Goal: Information Seeking & Learning: Learn about a topic

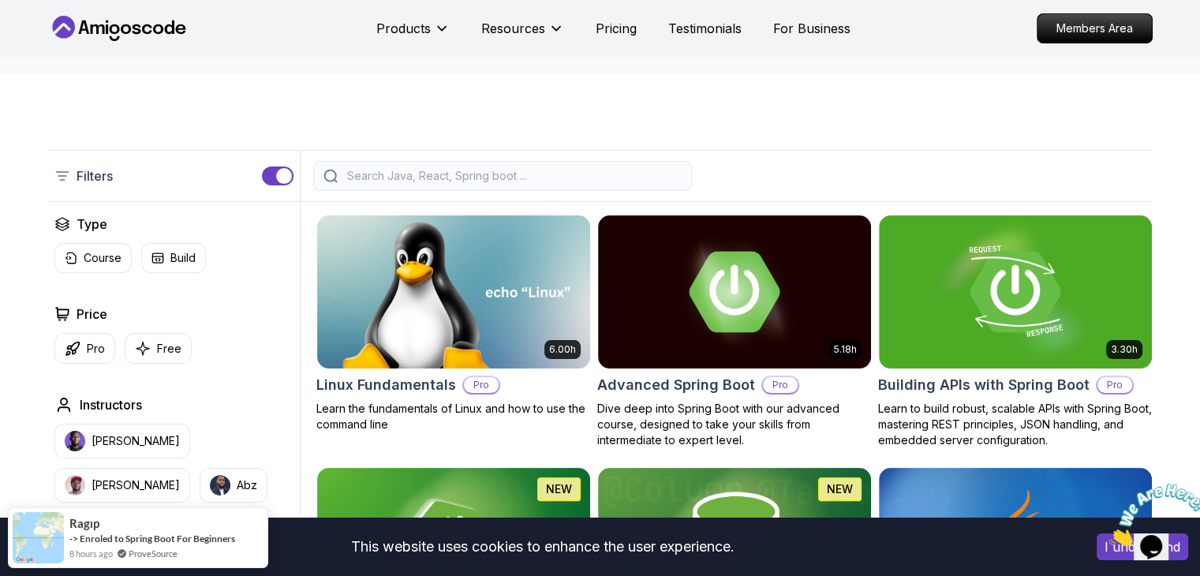
click at [480, 162] on div at bounding box center [502, 176] width 379 height 30
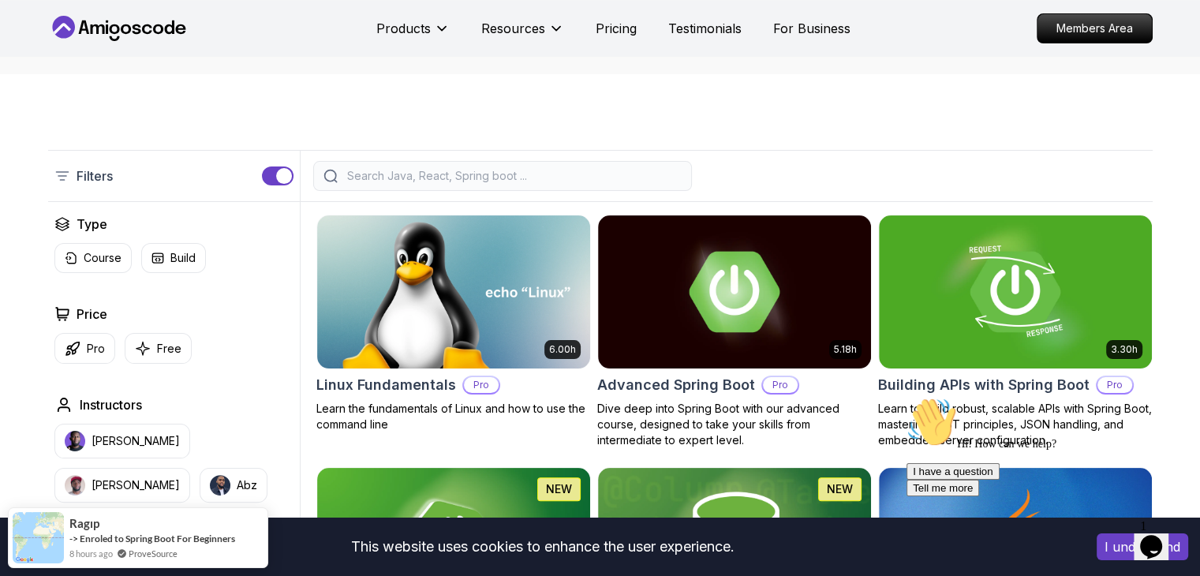
click at [483, 172] on input "search" at bounding box center [513, 176] width 338 height 16
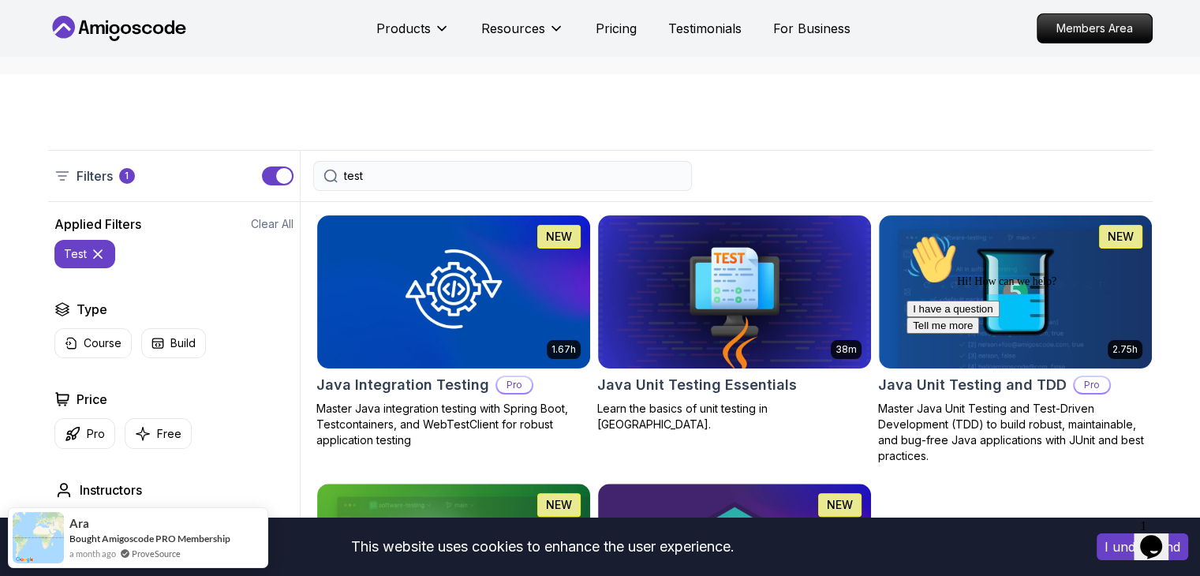
type input "test"
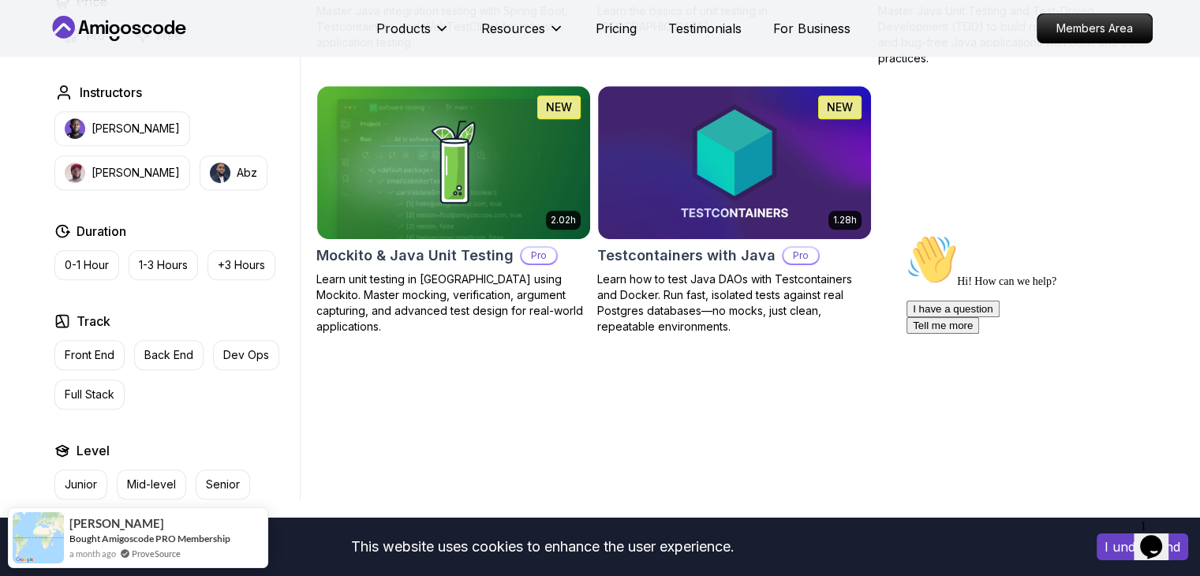
scroll to position [729, 0]
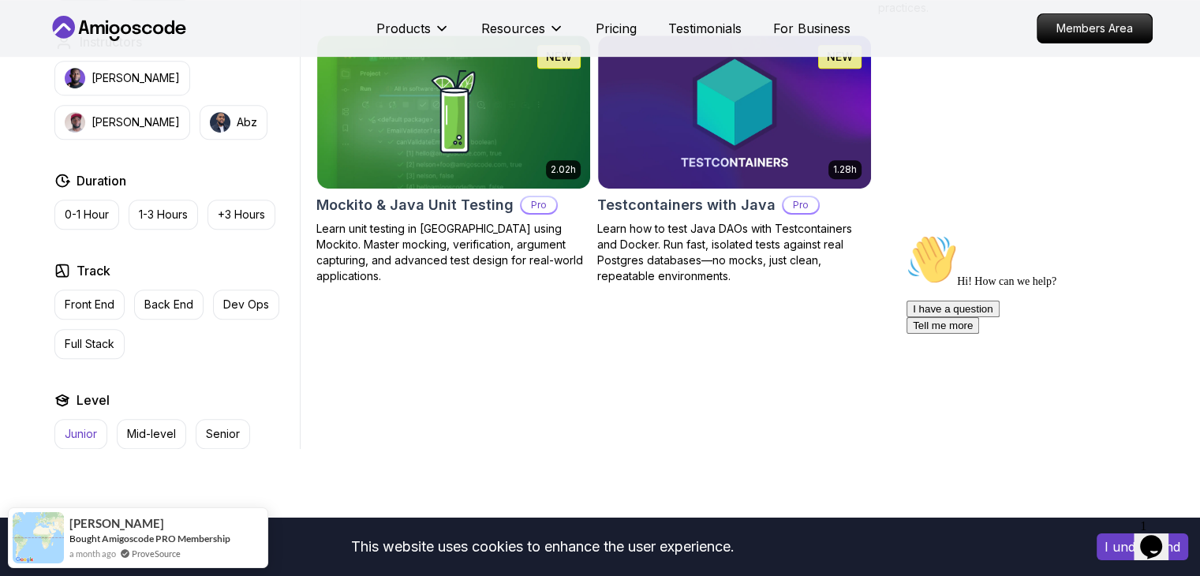
click at [92, 431] on p "Junior" at bounding box center [81, 434] width 32 height 16
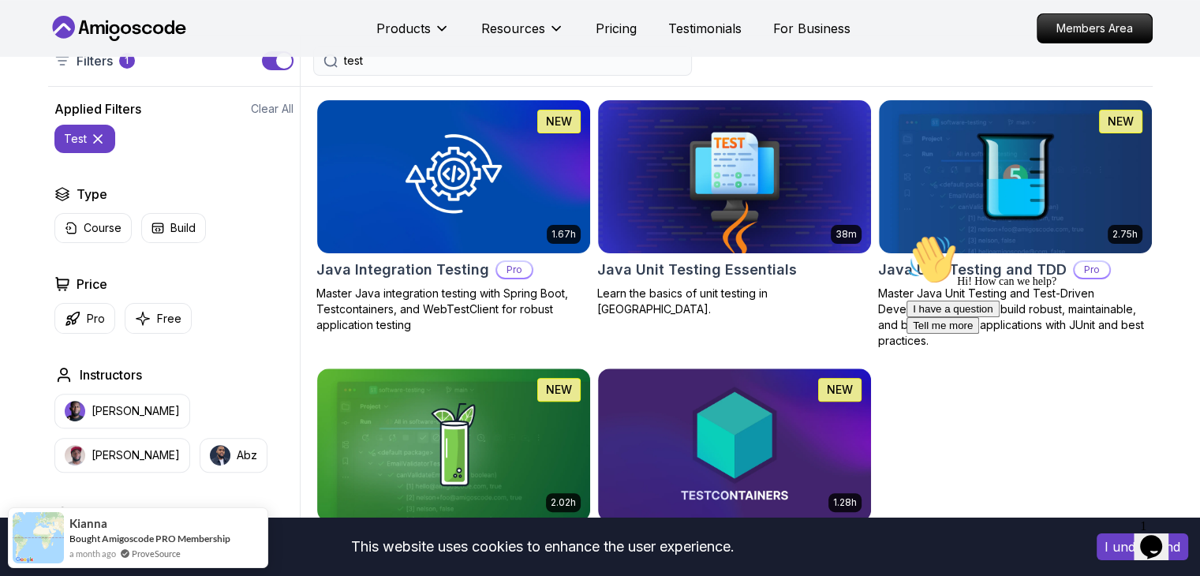
scroll to position [397, 0]
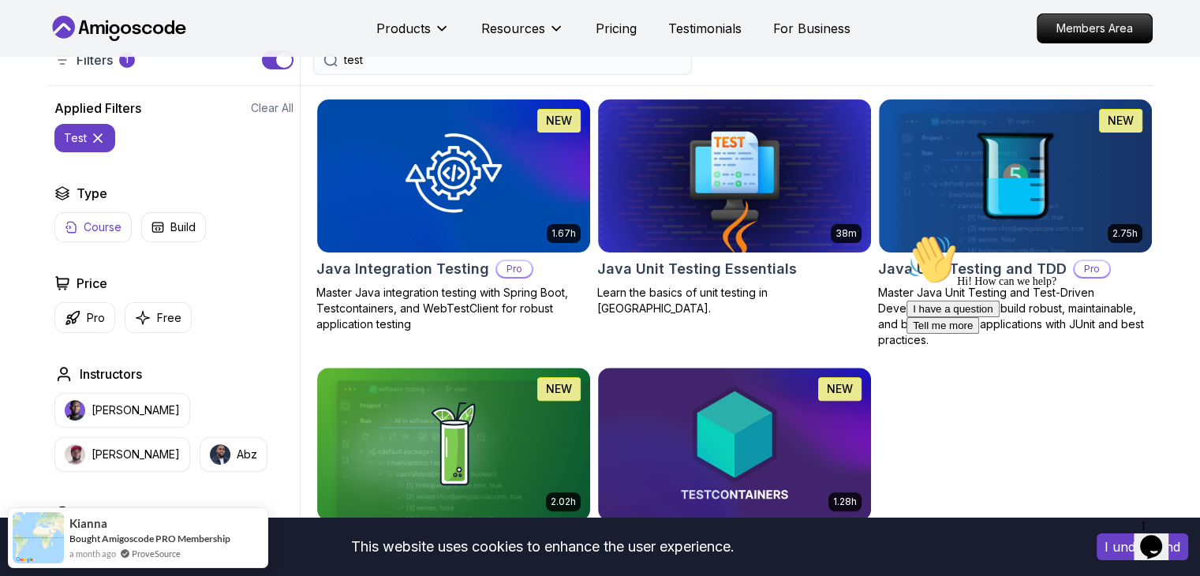
click at [115, 231] on p "Course" at bounding box center [103, 227] width 38 height 16
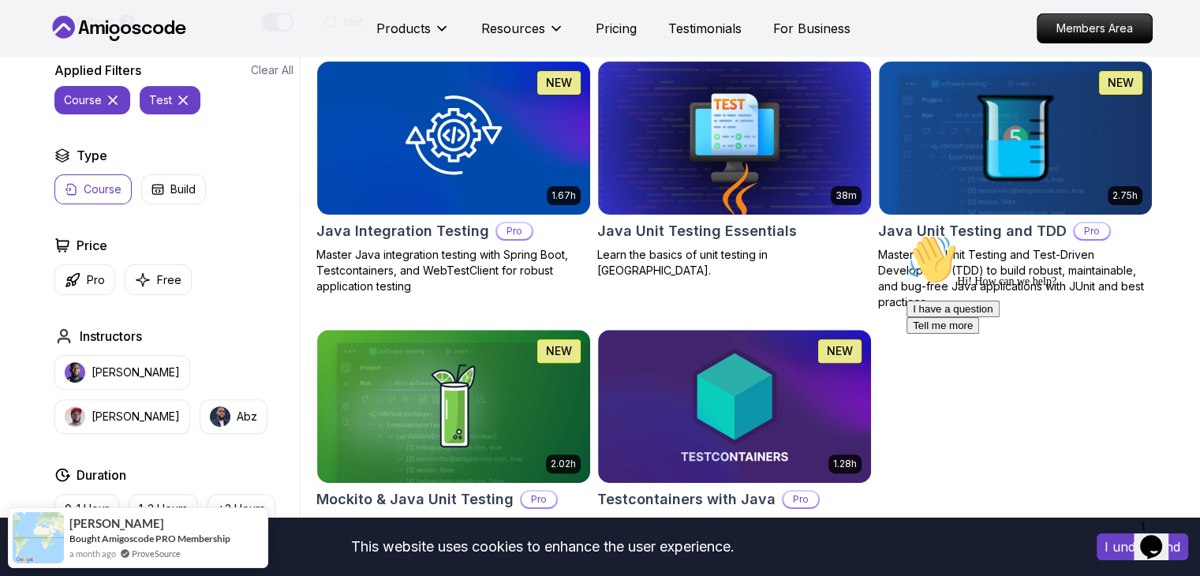
scroll to position [437, 0]
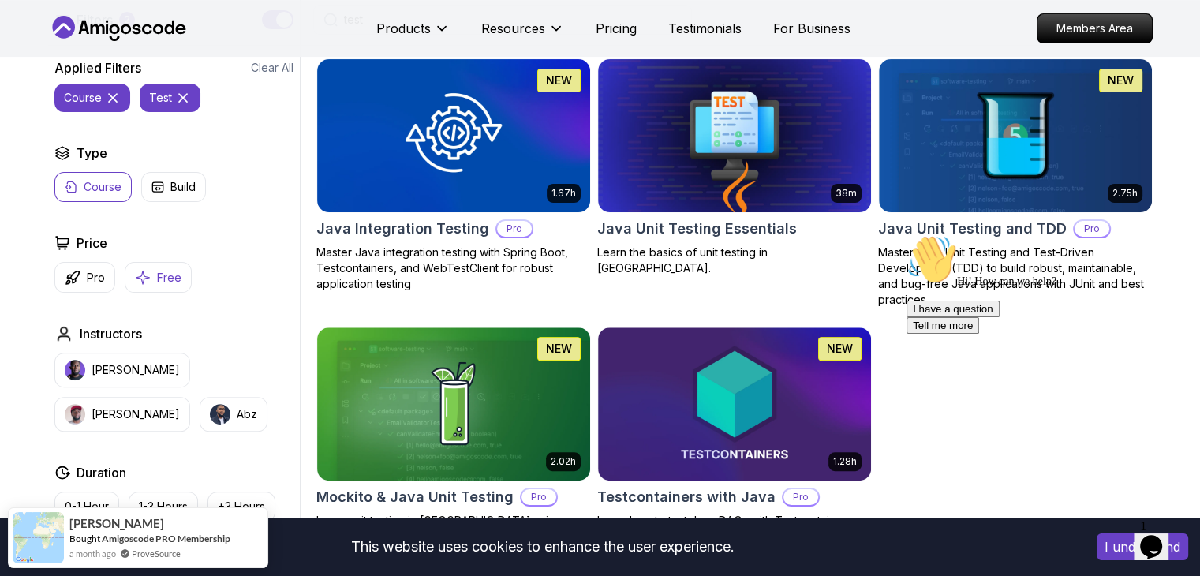
click at [157, 277] on p "Free" at bounding box center [169, 278] width 24 height 16
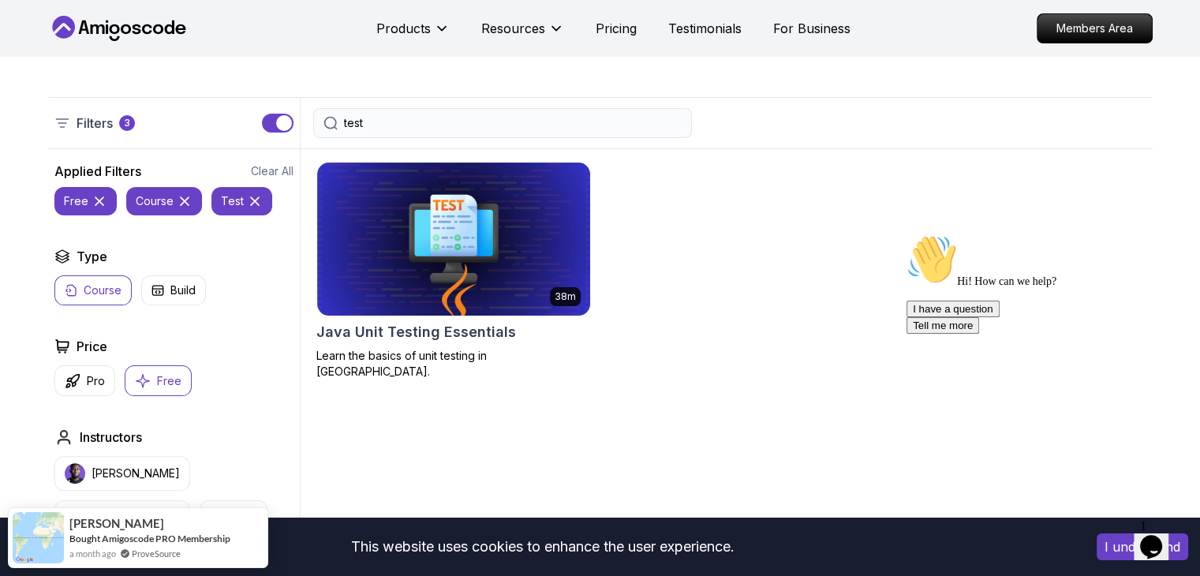
scroll to position [334, 0]
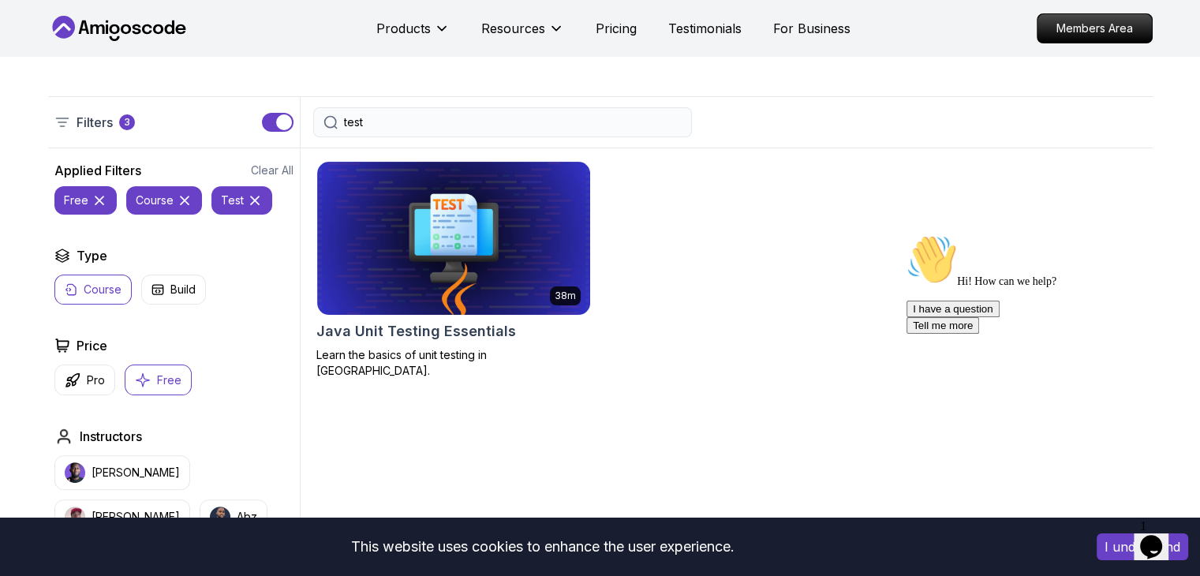
click at [491, 159] on div "38m Java Unit Testing Essentials Learn the basics of unit testing in [GEOGRAPHI…" at bounding box center [734, 495] width 836 height 695
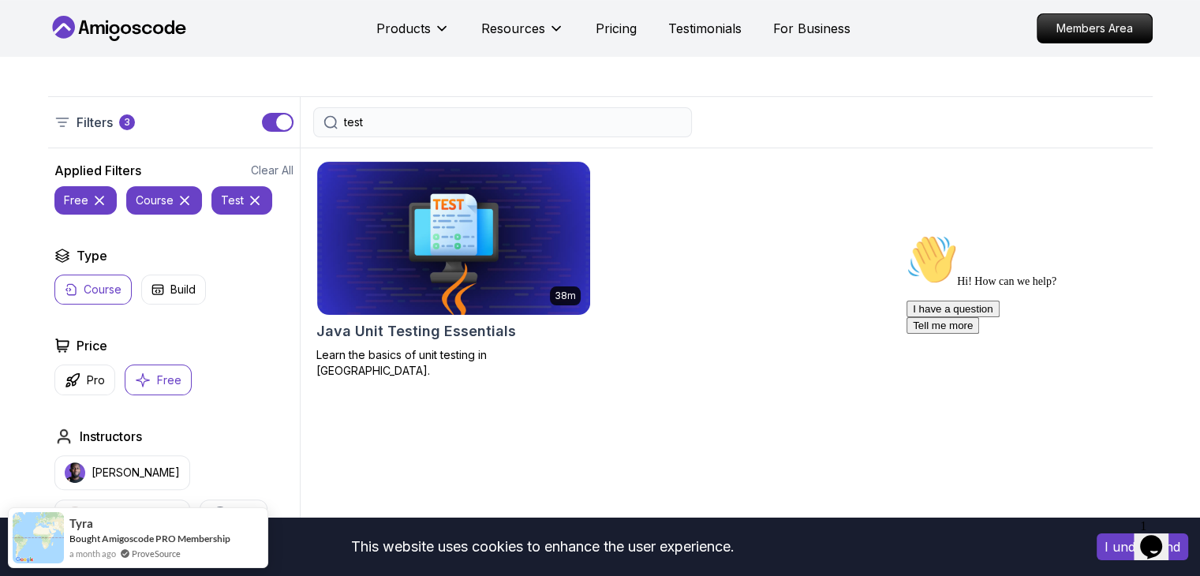
click at [663, 412] on div "38m Java Unit Testing Essentials Learn the basics of unit testing in [GEOGRAPHI…" at bounding box center [734, 495] width 836 height 695
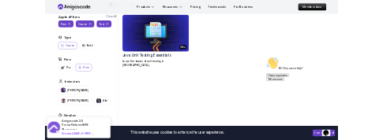
scroll to position [528, 0]
